Goal: Navigation & Orientation: Understand site structure

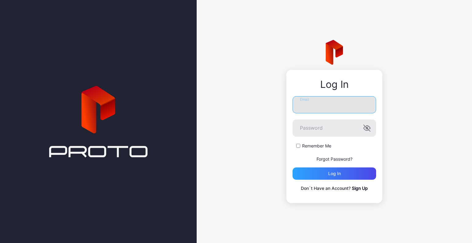
click at [309, 106] on input "Email" at bounding box center [335, 104] width 84 height 17
type input "**********"
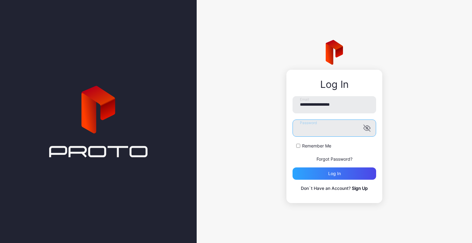
click at [293, 168] on button "Log in" at bounding box center [335, 174] width 84 height 12
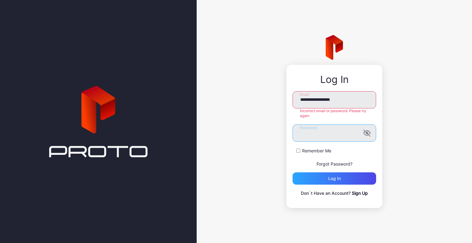
click at [293, 173] on button "Log in" at bounding box center [335, 179] width 84 height 12
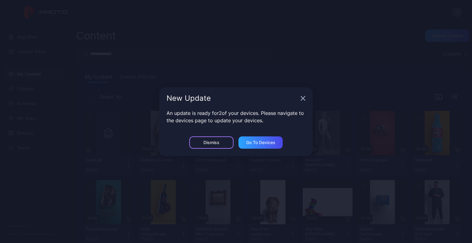
click at [220, 141] on div "Dismiss" at bounding box center [211, 143] width 44 height 12
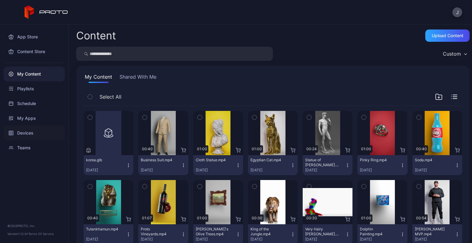
click at [47, 130] on div "Devices" at bounding box center [34, 133] width 61 height 15
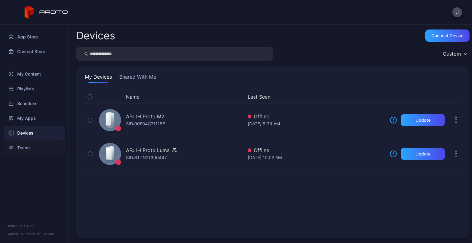
click at [44, 148] on div "Teams" at bounding box center [34, 148] width 61 height 15
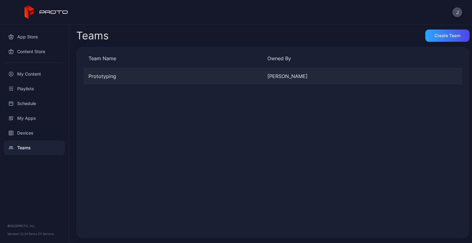
click at [268, 79] on div "[PERSON_NAME]" at bounding box center [355, 76] width 174 height 7
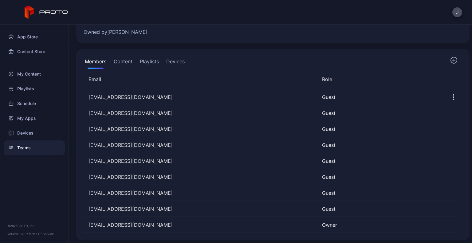
scroll to position [42, 0]
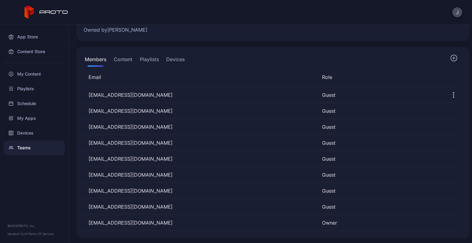
click at [119, 58] on button "Content" at bounding box center [123, 60] width 21 height 12
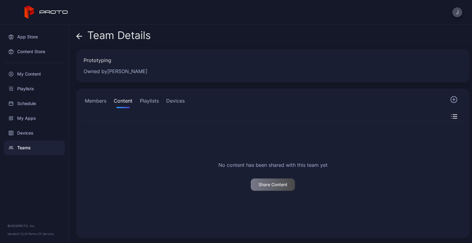
click at [152, 101] on button "Playlists" at bounding box center [150, 102] width 22 height 12
click at [174, 101] on button "Devices" at bounding box center [175, 102] width 21 height 12
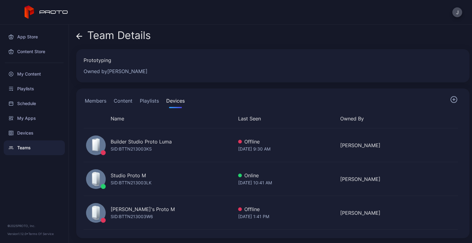
click at [99, 102] on button "Members" at bounding box center [96, 102] width 24 height 12
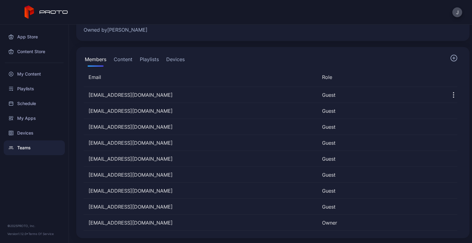
scroll to position [42, 0]
click at [34, 34] on div "App Store" at bounding box center [34, 37] width 61 height 15
